Goal: Information Seeking & Learning: Find specific page/section

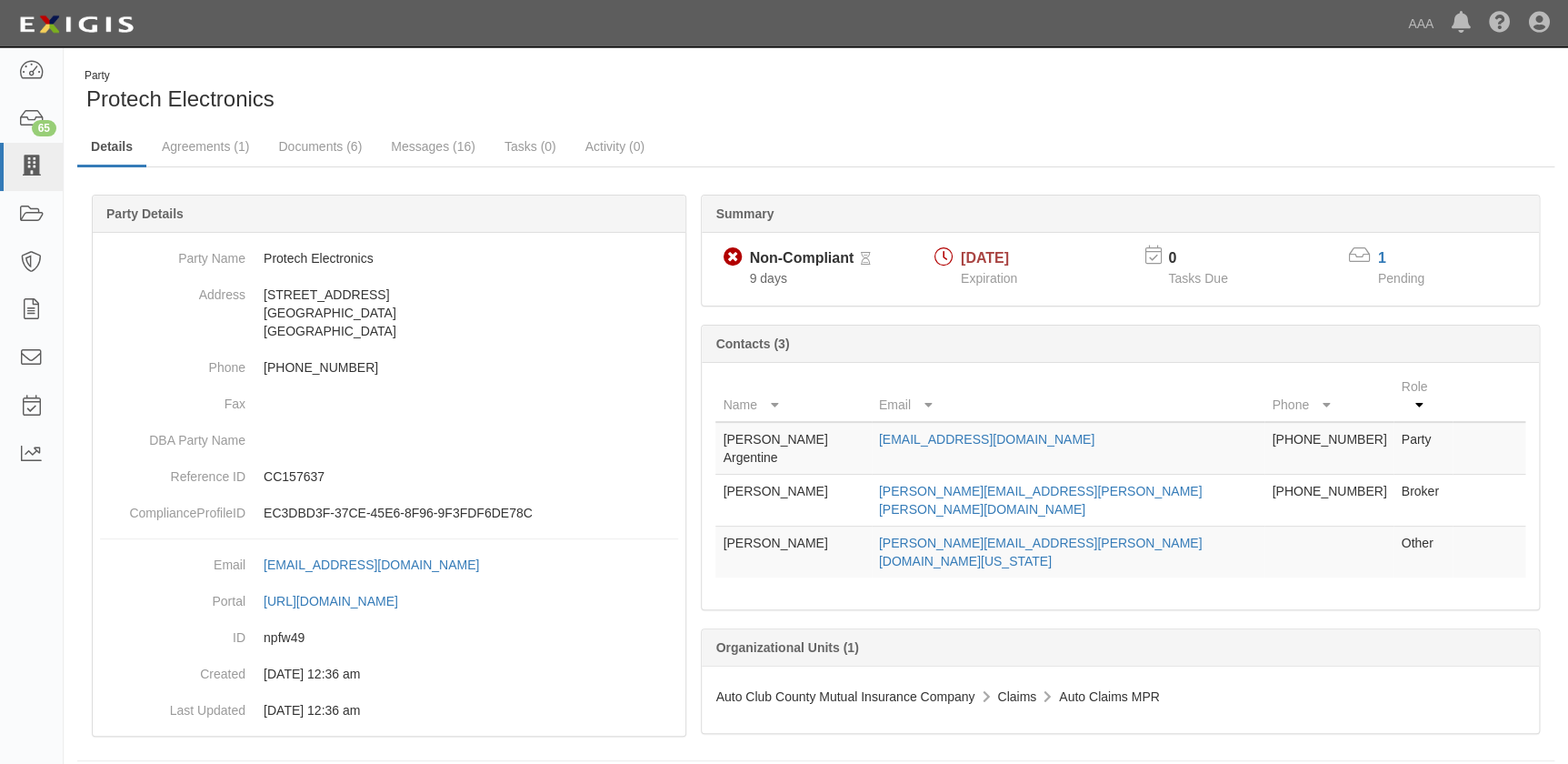
click at [36, 168] on icon at bounding box center [31, 167] width 26 height 21
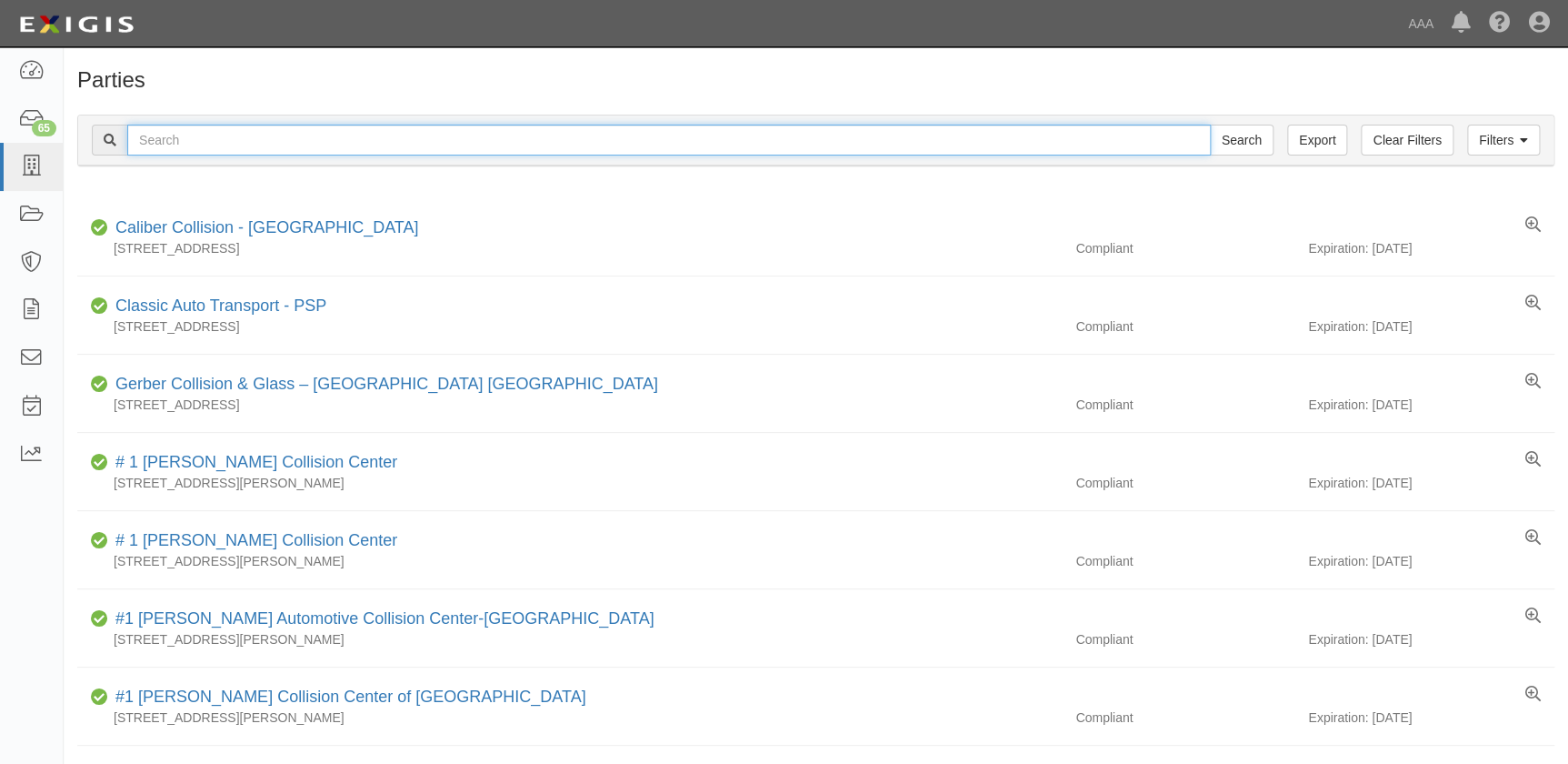
click at [468, 146] on input "text" at bounding box center [670, 140] width 1084 height 31
type input "car crafters"
click at [1210, 125] on input "Search" at bounding box center [1242, 140] width 64 height 31
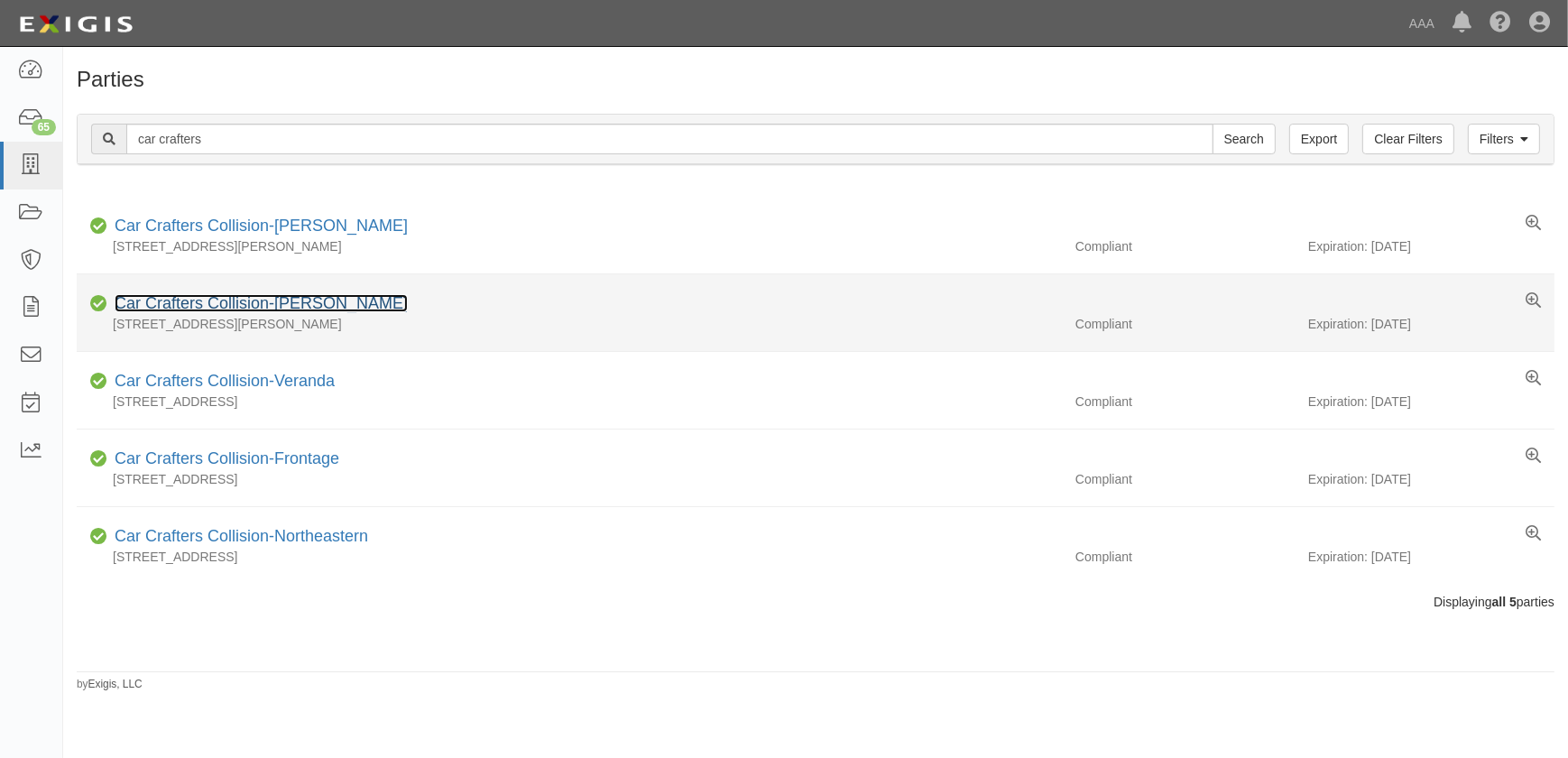
click at [305, 304] on link "Car Crafters Collision-Montano" at bounding box center [261, 303] width 293 height 18
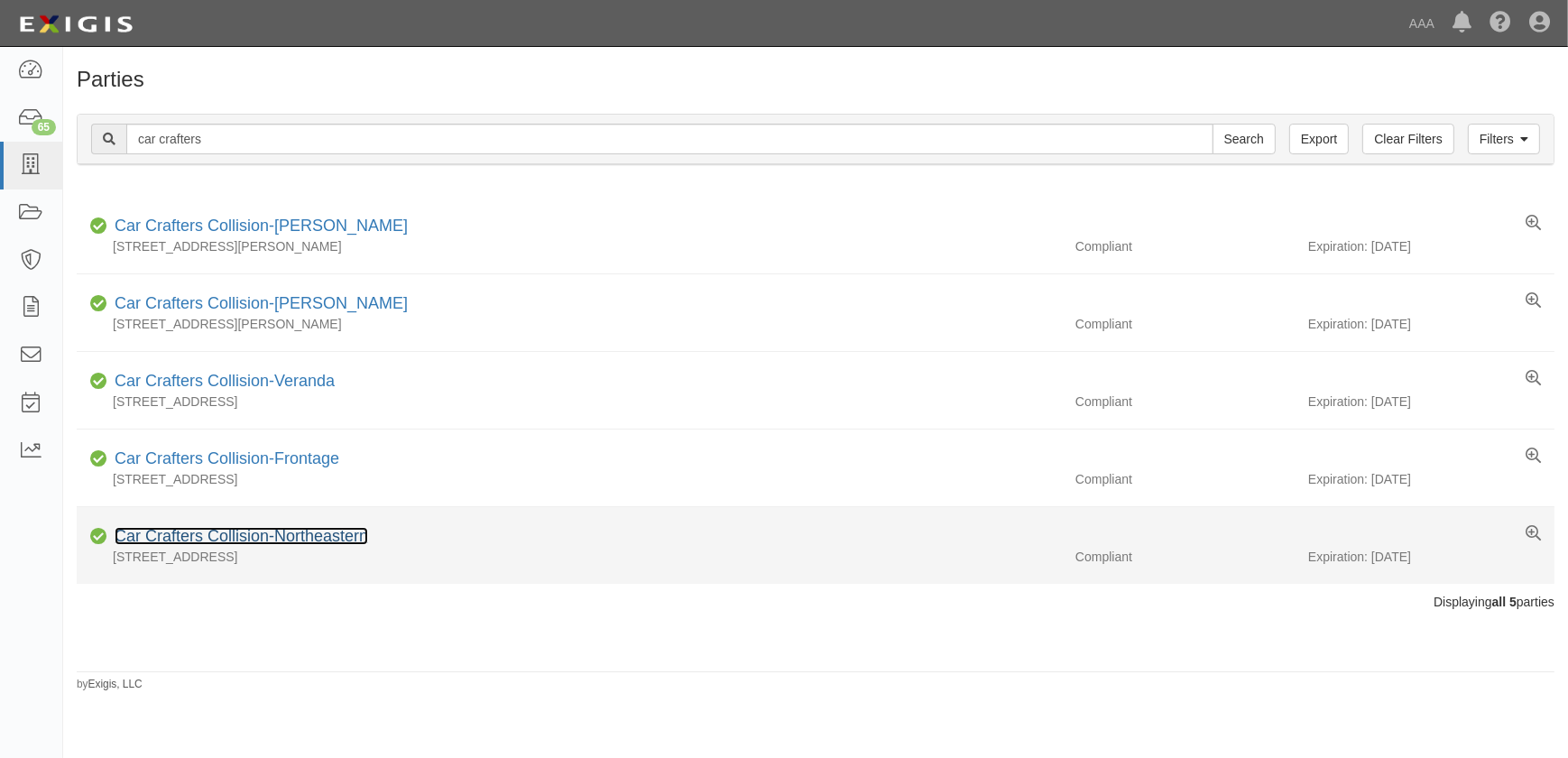
click at [245, 533] on link "Car Crafters Collision-Northeastern" at bounding box center [242, 536] width 254 height 18
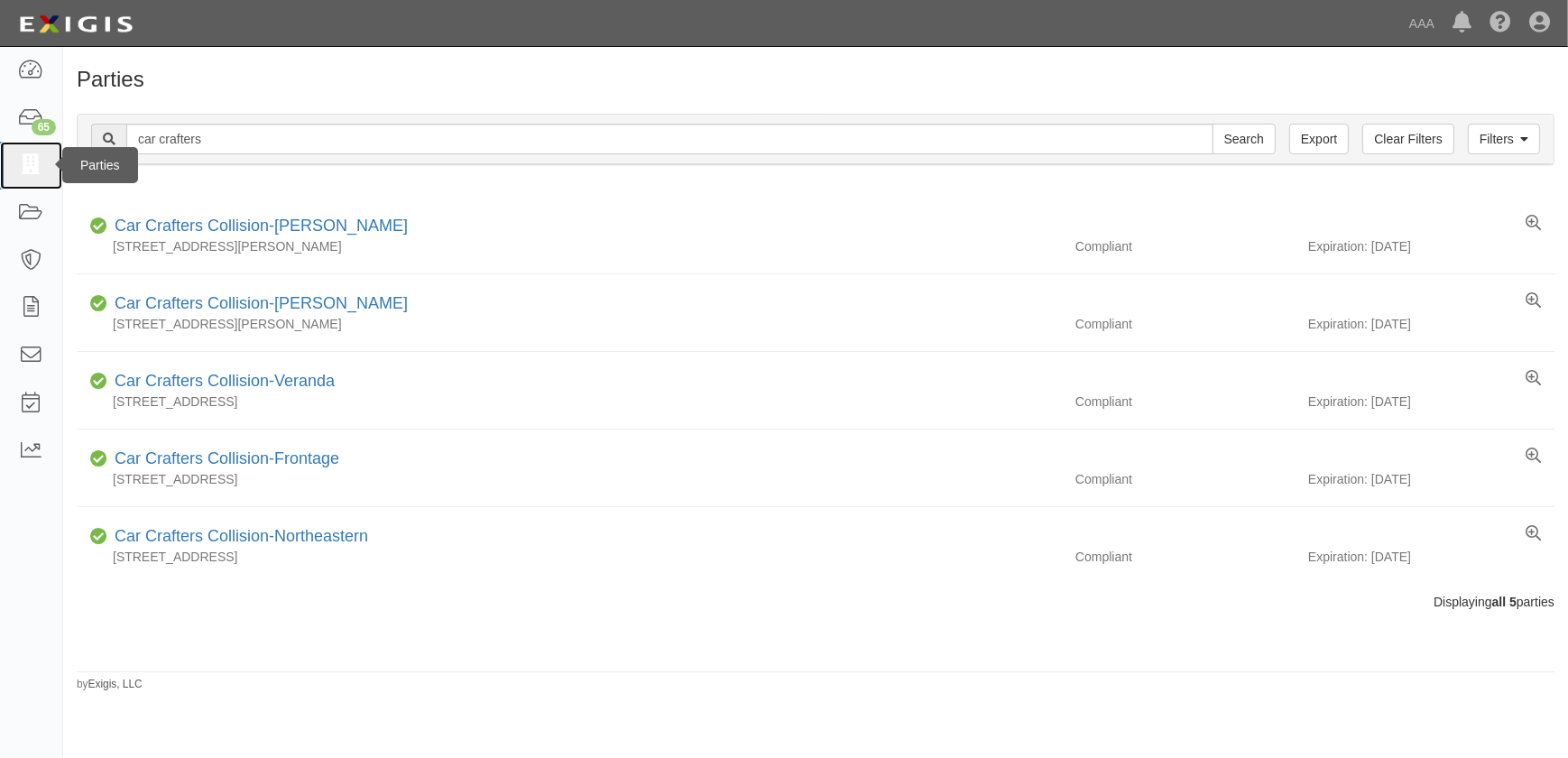
click at [36, 166] on icon at bounding box center [31, 165] width 26 height 21
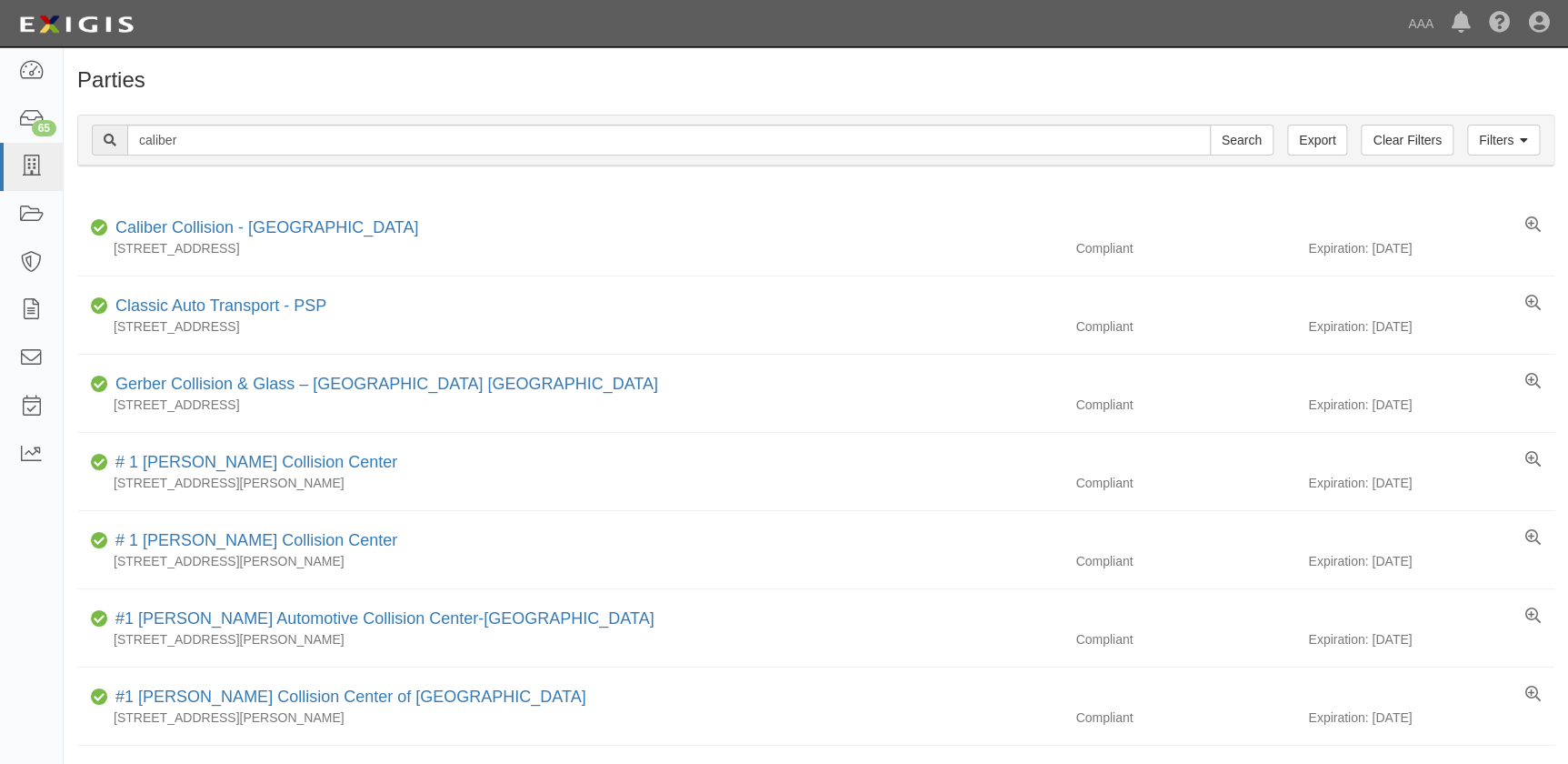
type input "caliber"
click at [1210, 125] on input "Search" at bounding box center [1242, 140] width 64 height 31
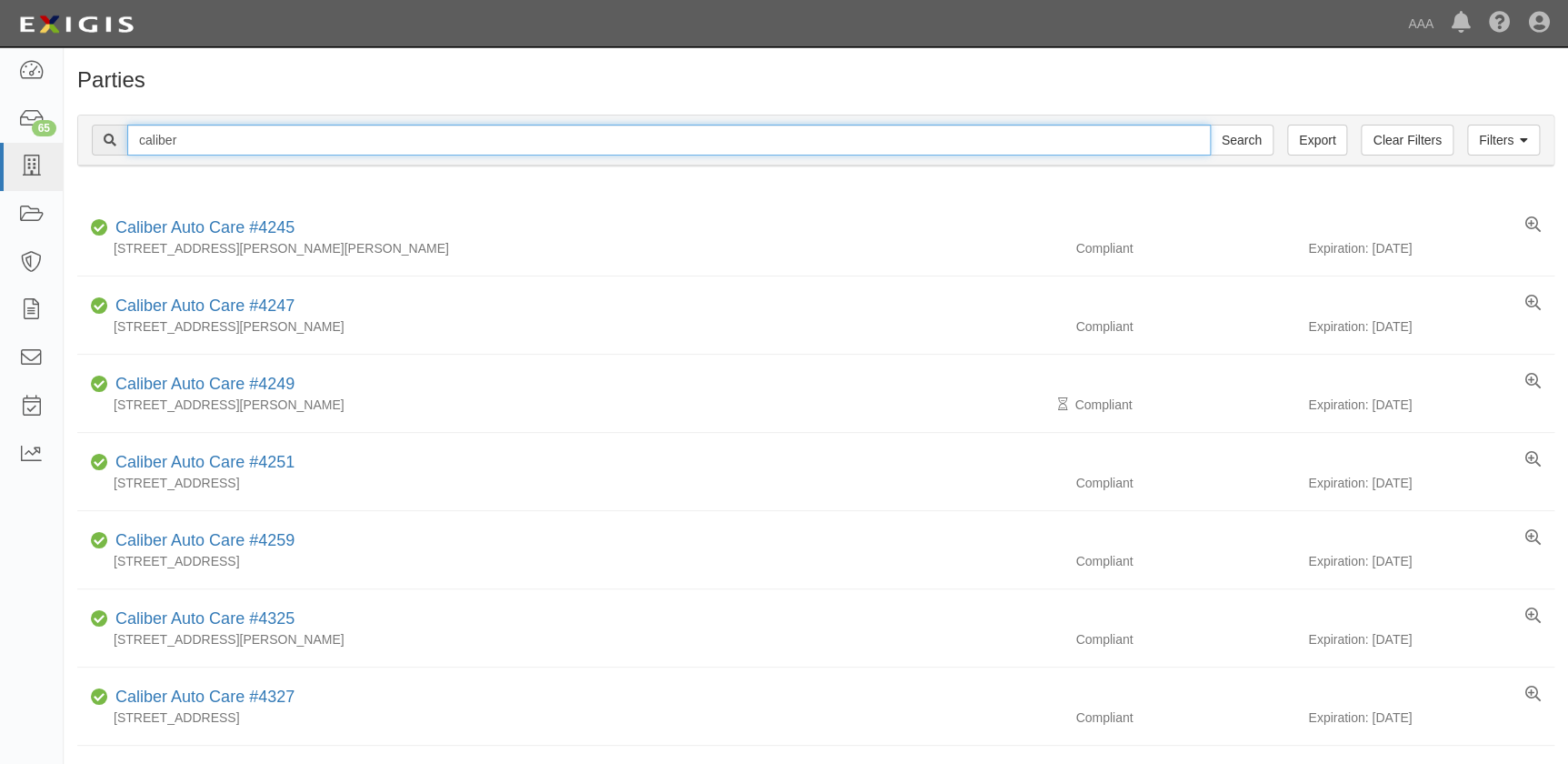
click at [254, 142] on input "caliber" at bounding box center [670, 140] width 1084 height 31
type input "caliber collision"
click at [1210, 125] on input "Search" at bounding box center [1242, 140] width 64 height 31
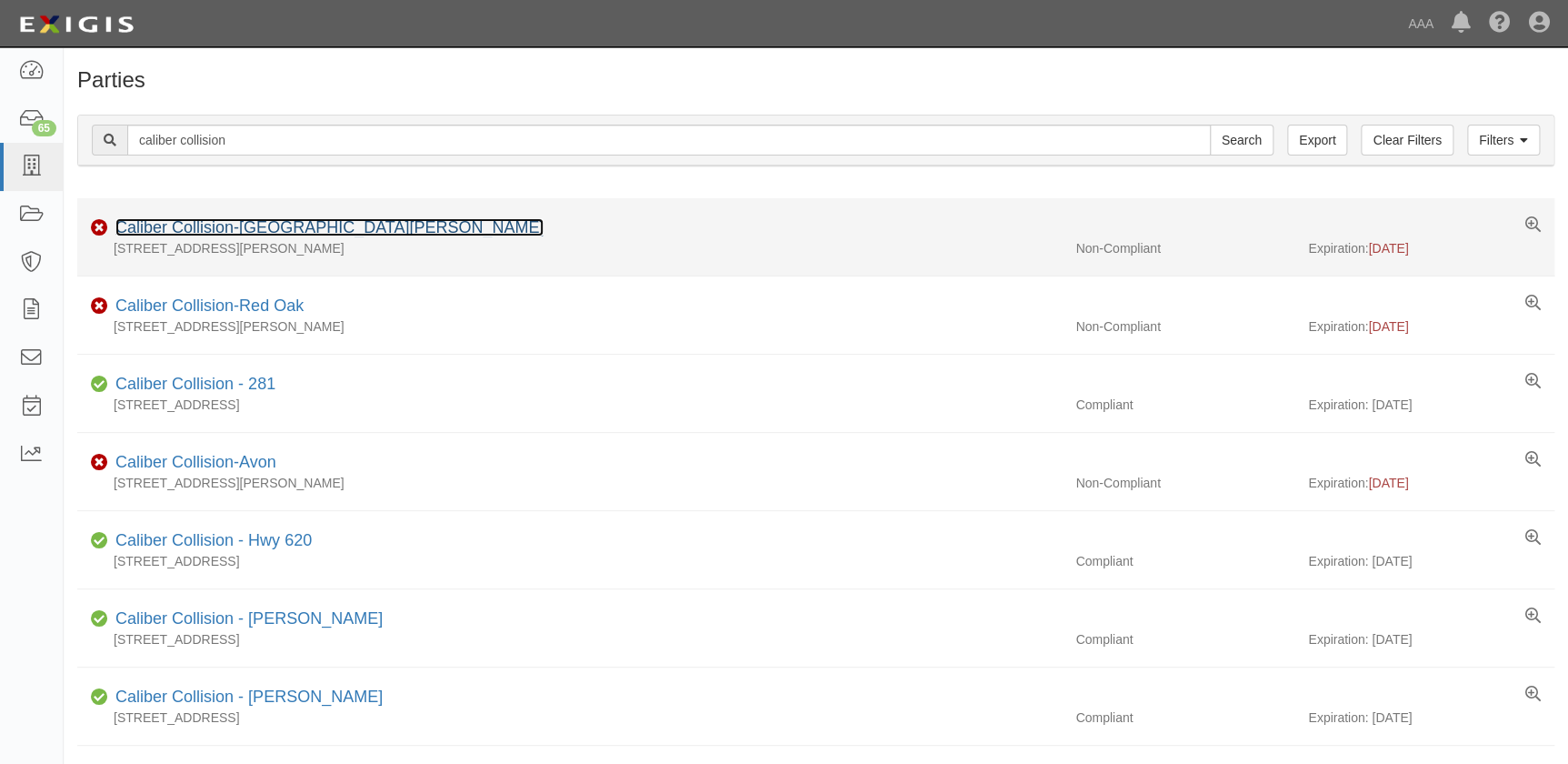
click at [256, 230] on link "Caliber Collision-[GEOGRAPHIC_DATA][PERSON_NAME]" at bounding box center [329, 228] width 428 height 18
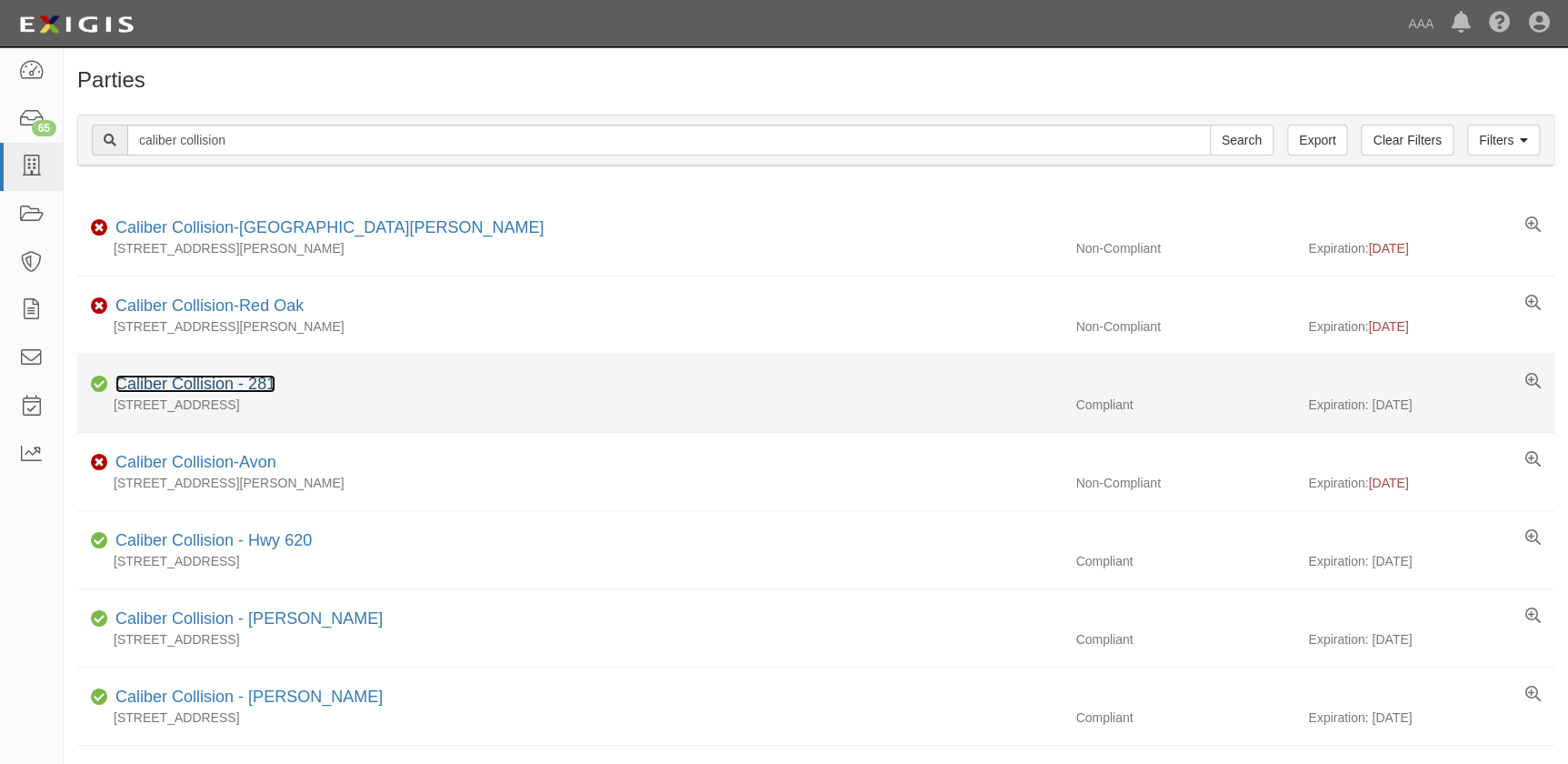
click at [167, 390] on link "Caliber Collision - 281" at bounding box center [196, 383] width 160 height 18
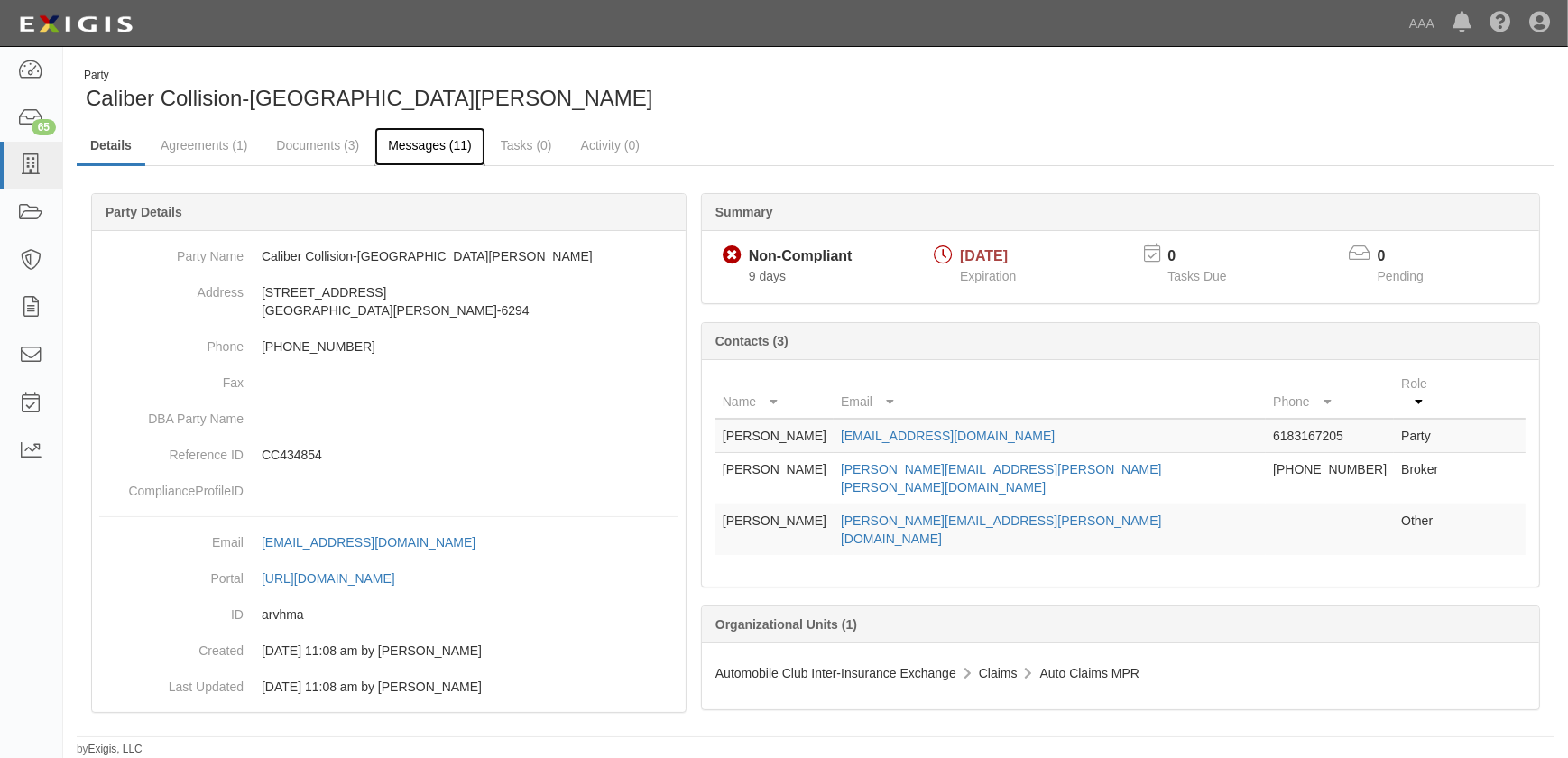
click at [408, 149] on link "Messages (11)" at bounding box center [430, 146] width 111 height 39
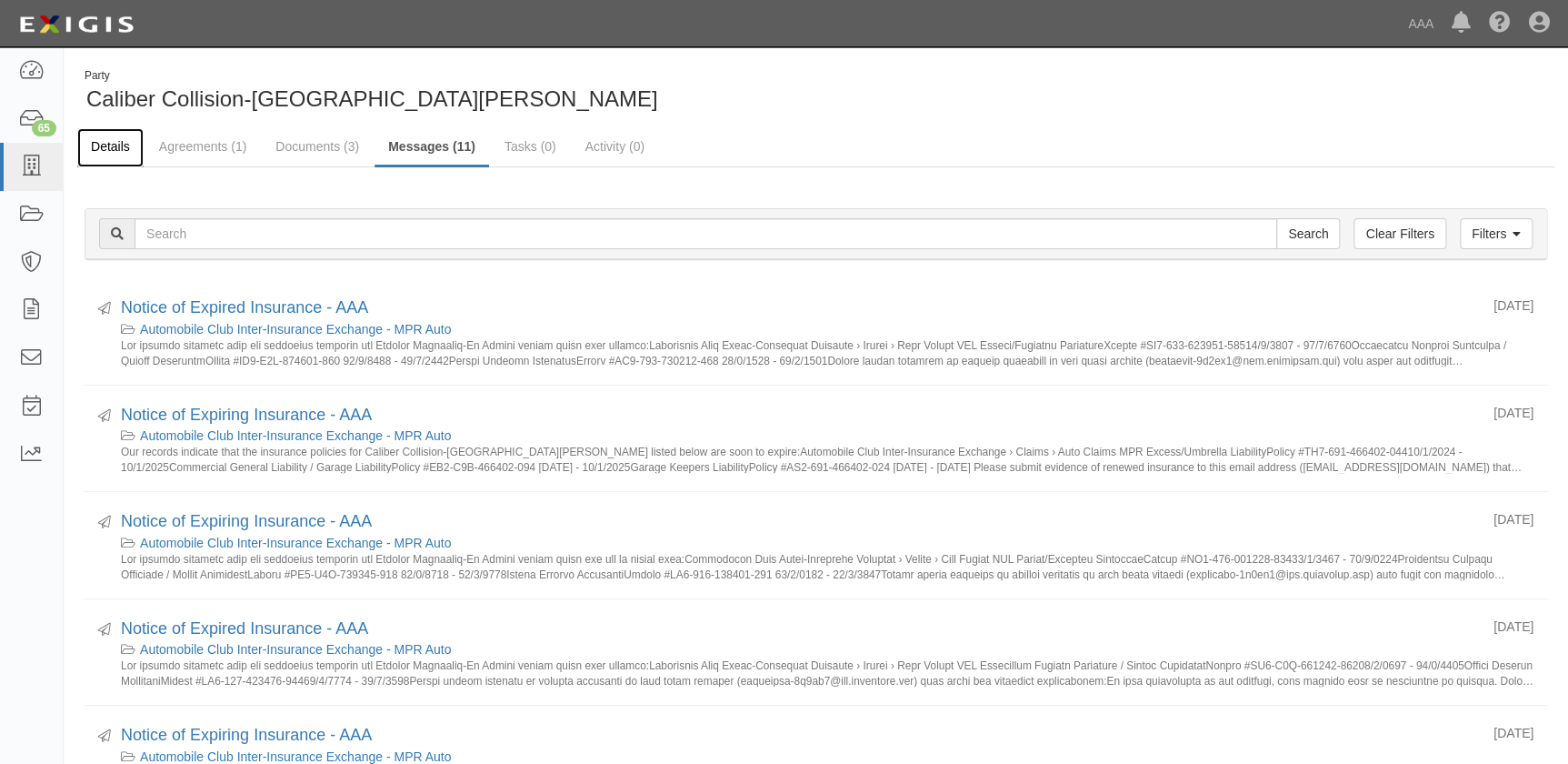
click at [118, 142] on link "Details" at bounding box center [110, 147] width 66 height 39
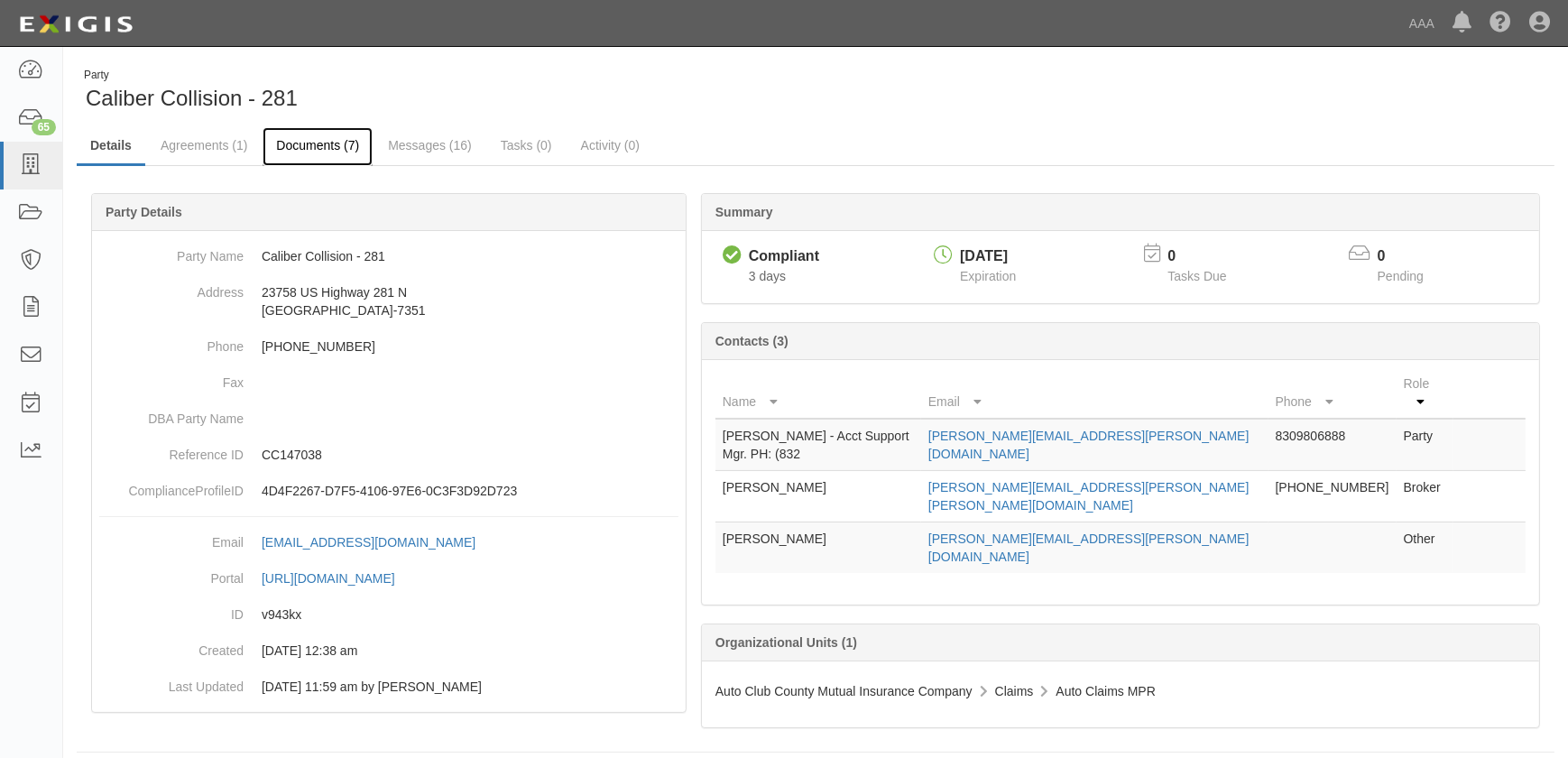
click at [318, 145] on link "Documents (7)" at bounding box center [317, 146] width 110 height 39
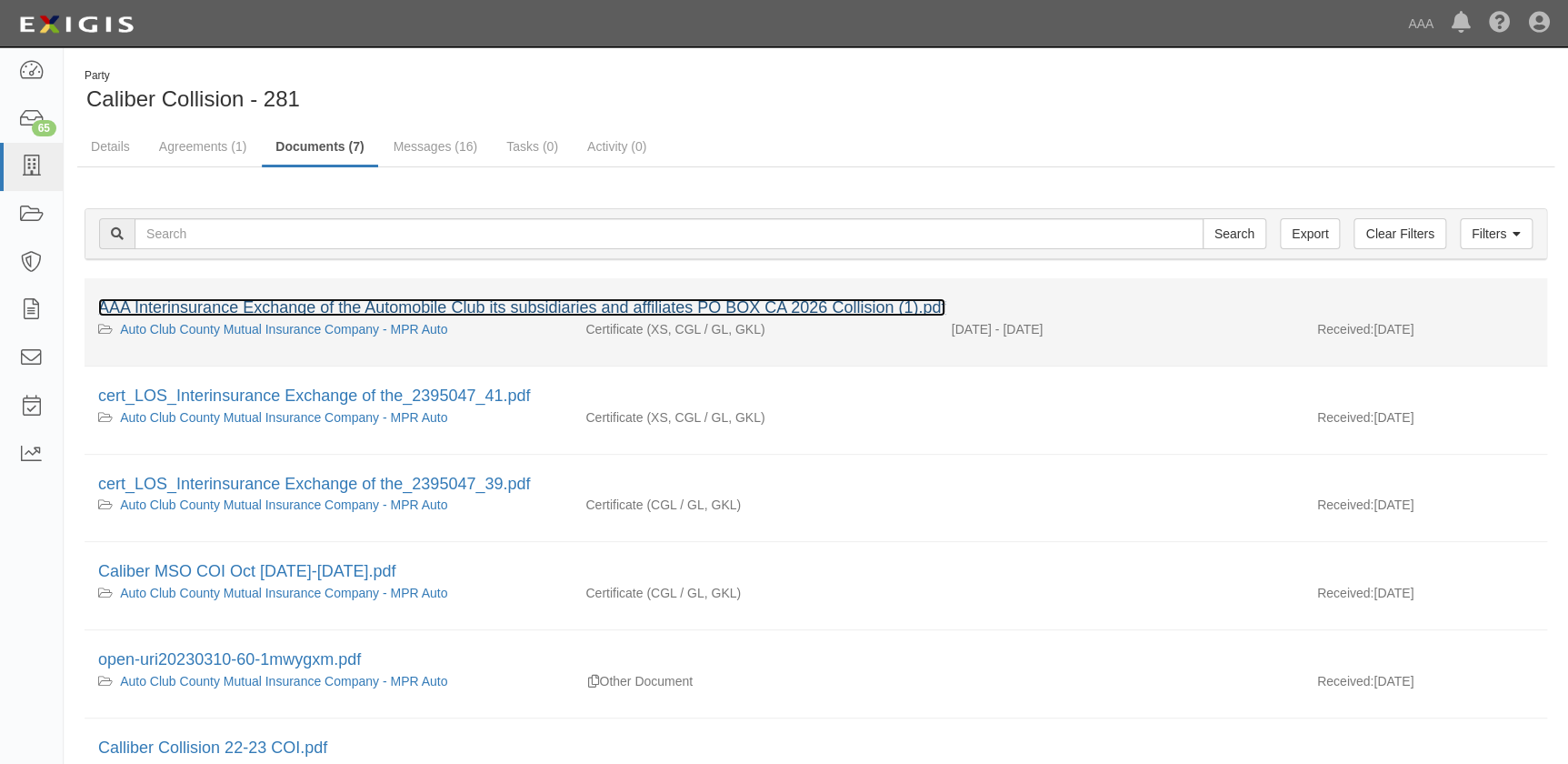
click at [242, 303] on link "AAA Interinsurance Exchange of the Automobile Club its subsidiaries and affilia…" at bounding box center [521, 308] width 847 height 18
